Goal: Use online tool/utility: Utilize a website feature to perform a specific function

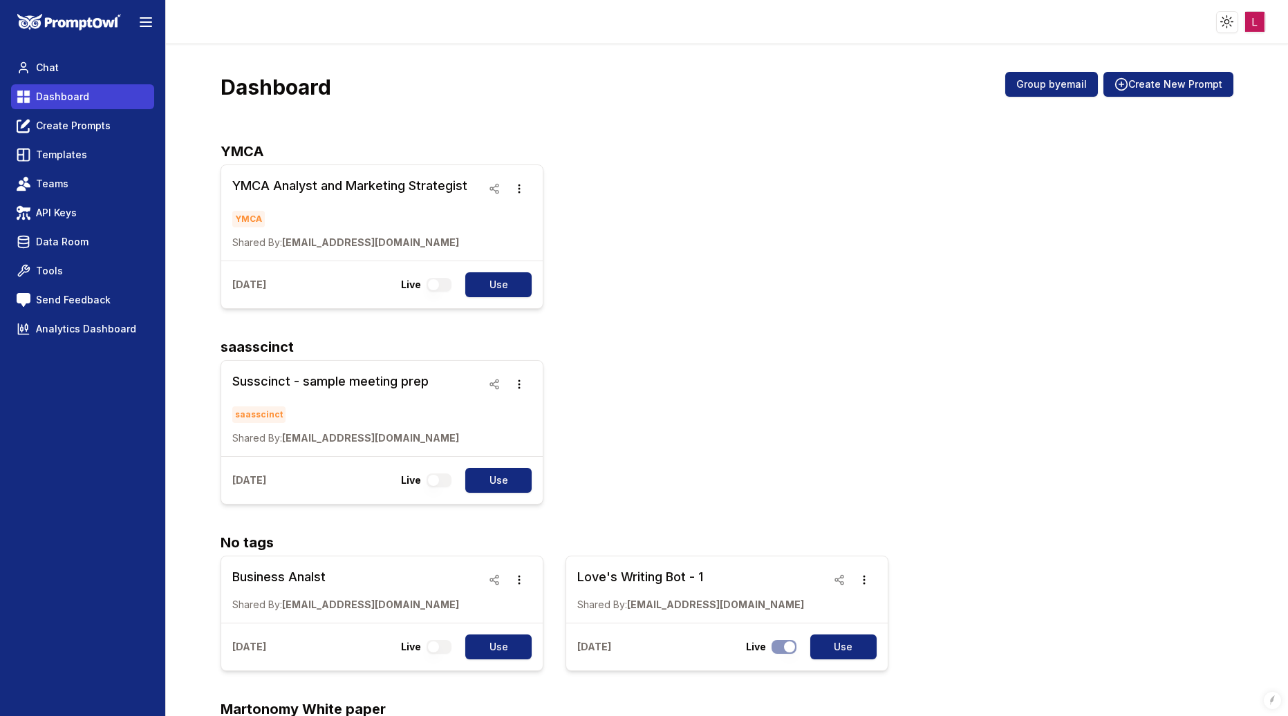
click at [72, 95] on span "Dashboard" at bounding box center [62, 97] width 53 height 14
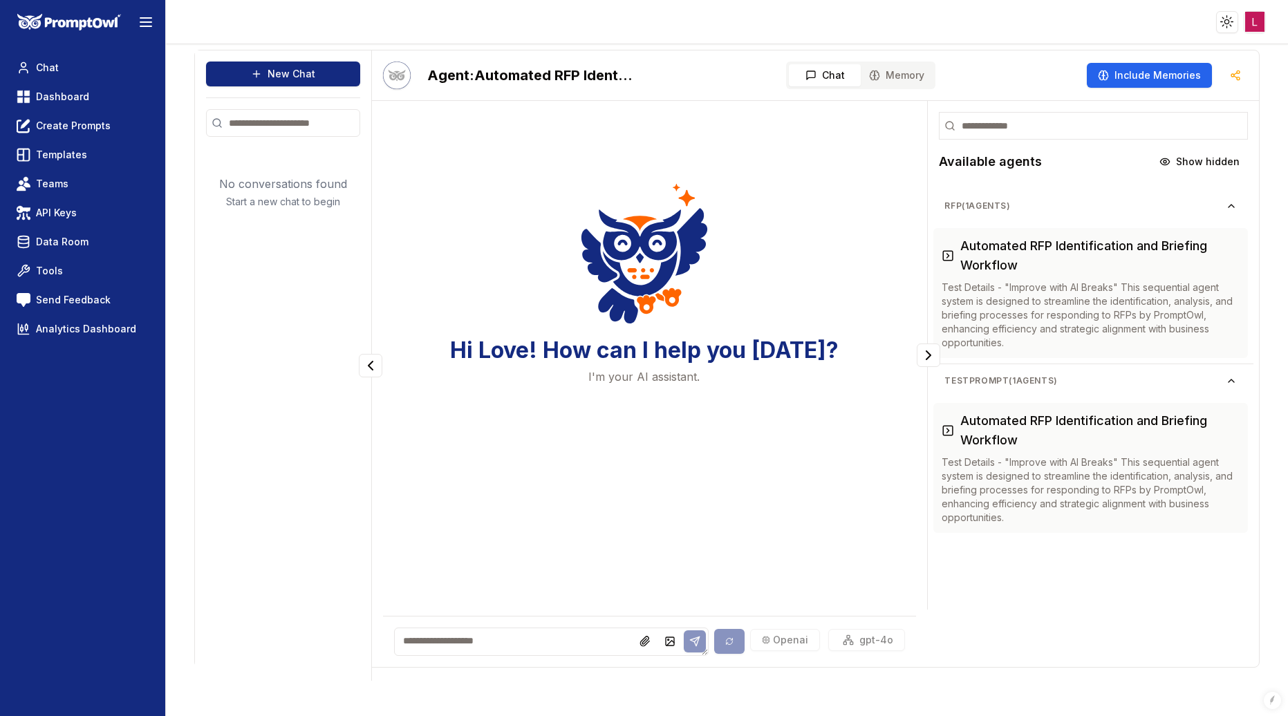
click at [434, 639] on textarea at bounding box center [551, 642] width 315 height 28
type textarea "*"
type textarea "**********"
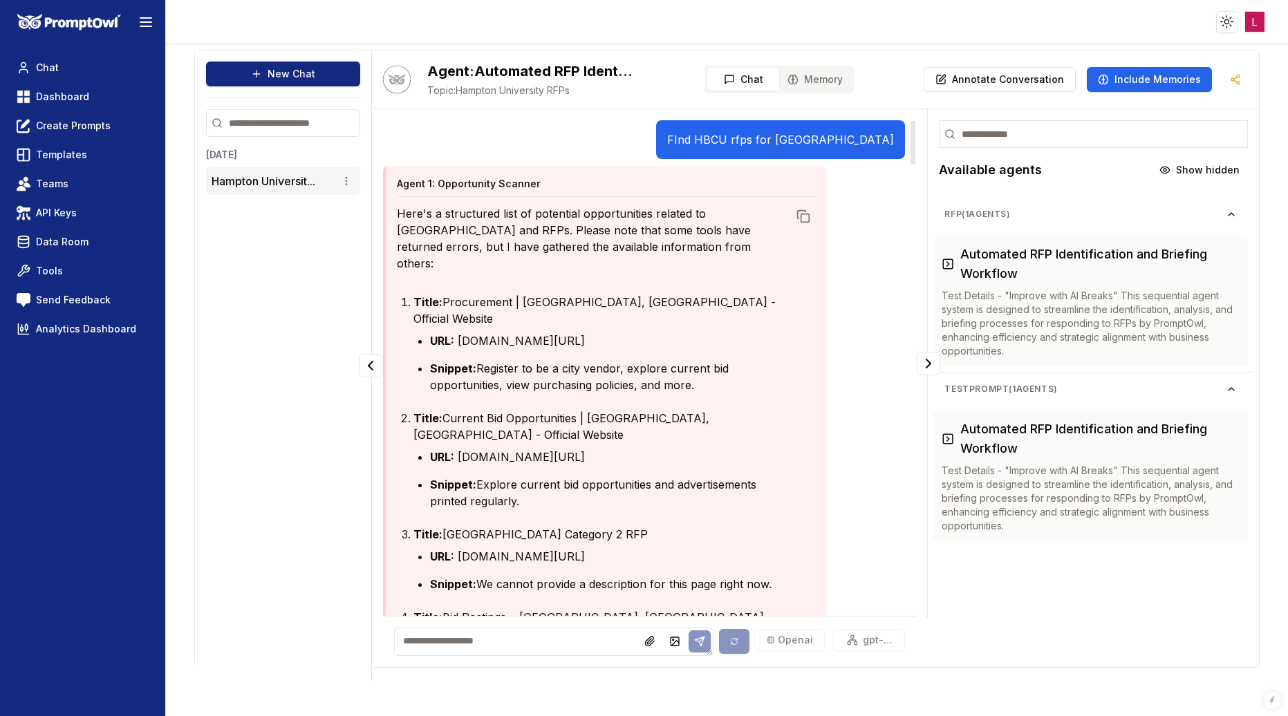
click at [583, 476] on li "Snippet: Explore current bid opportunities and advertisements printed regularly." at bounding box center [609, 492] width 358 height 33
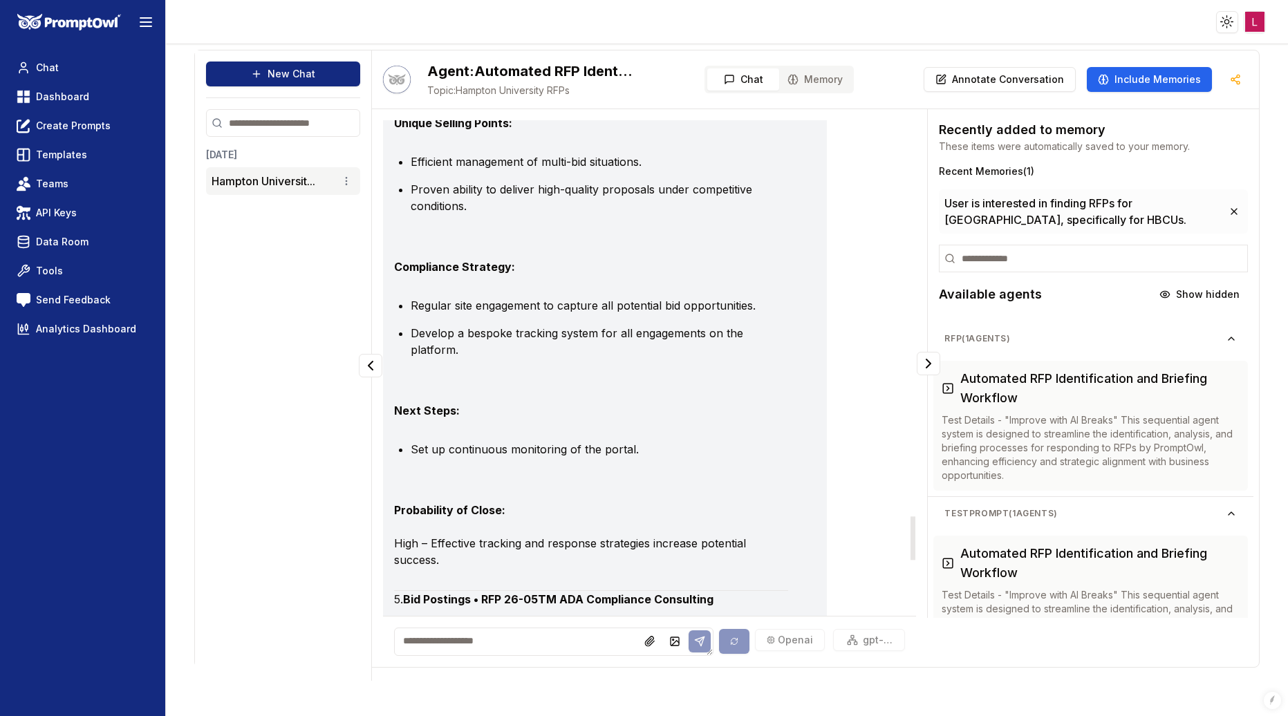
scroll to position [4532, 0]
